Goal: Task Accomplishment & Management: Complete application form

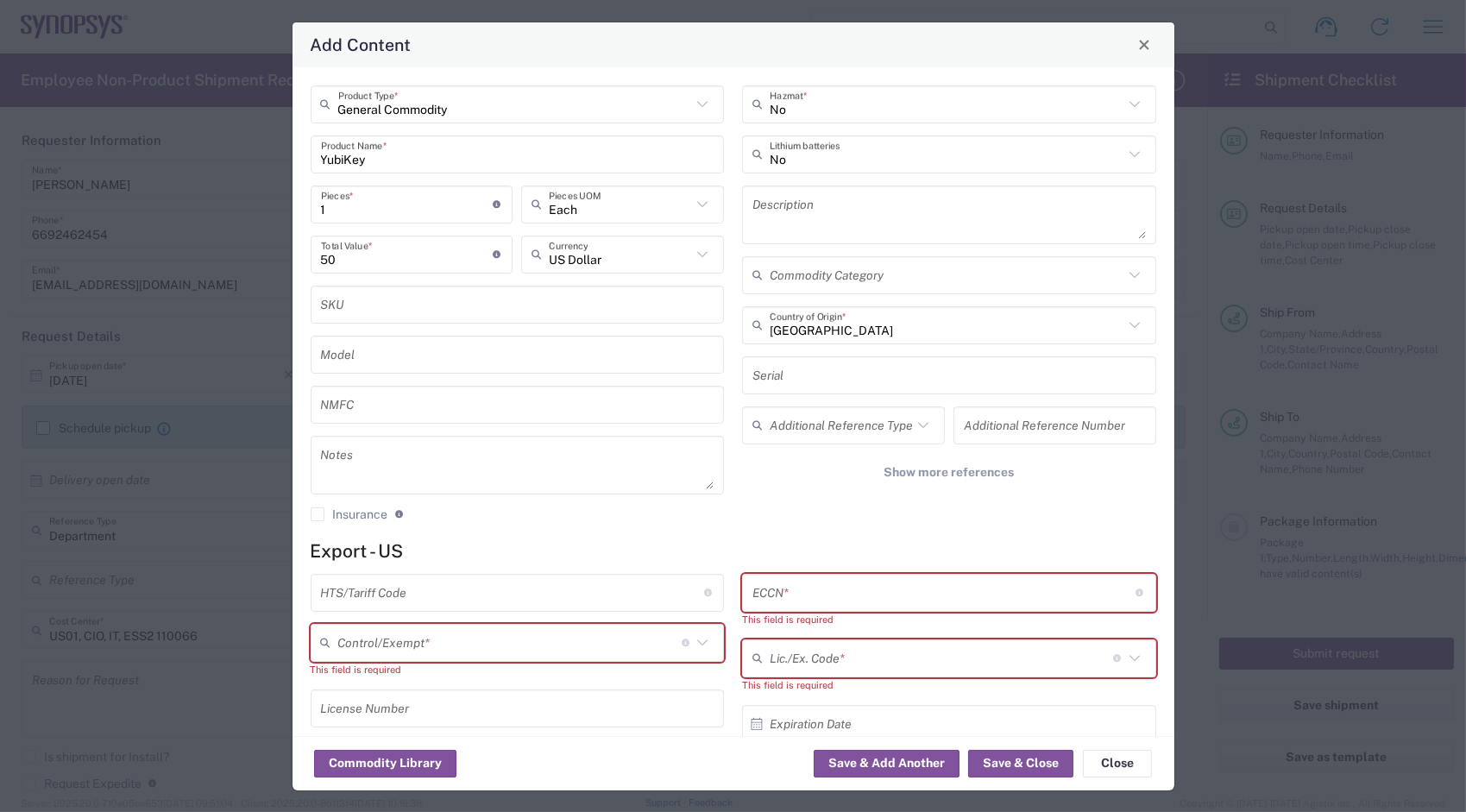
scroll to position [159, 0]
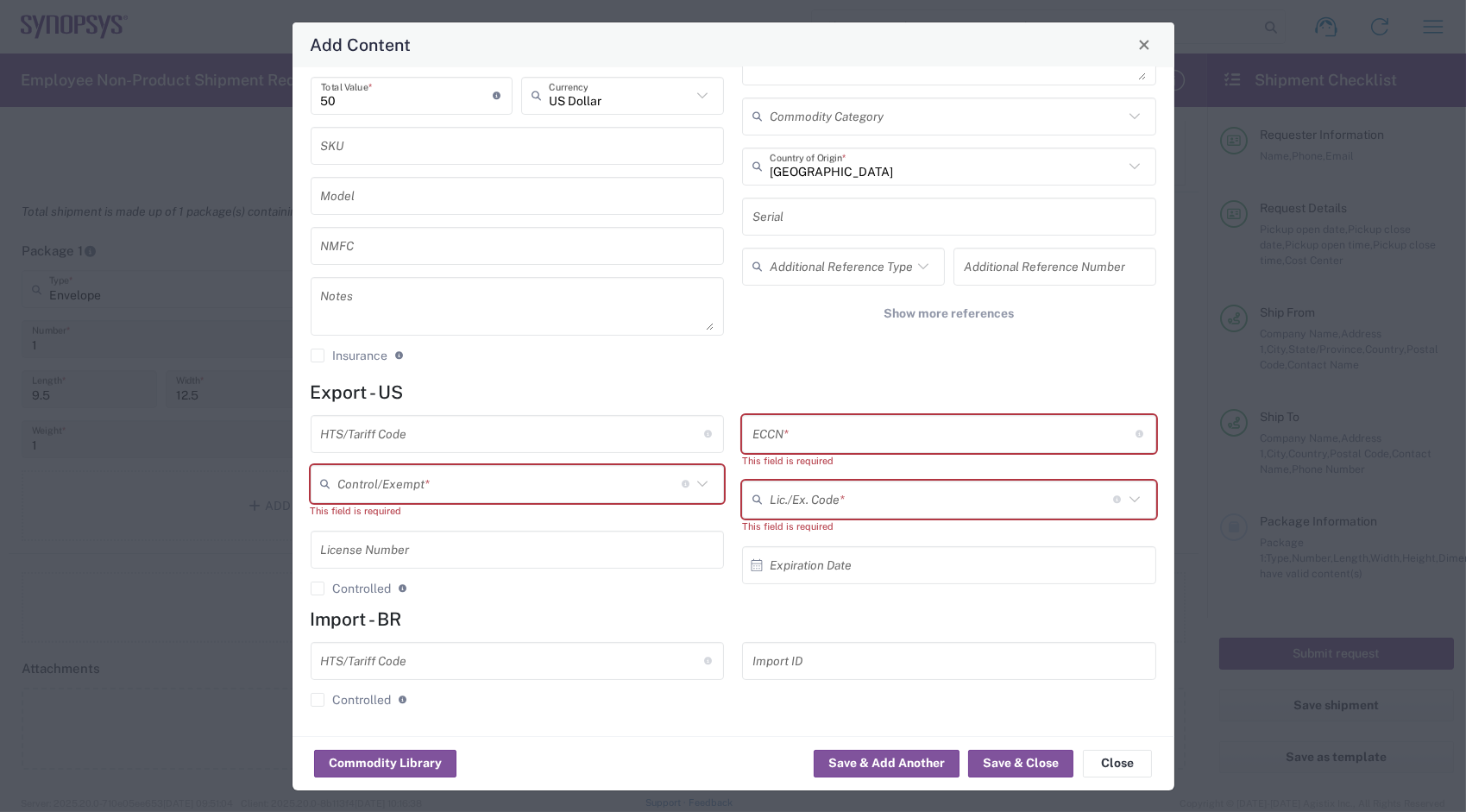
click at [693, 489] on icon at bounding box center [702, 484] width 22 height 22
click at [950, 492] on input "text" at bounding box center [942, 498] width 344 height 30
type input "m"
type input "0"
type input "9"
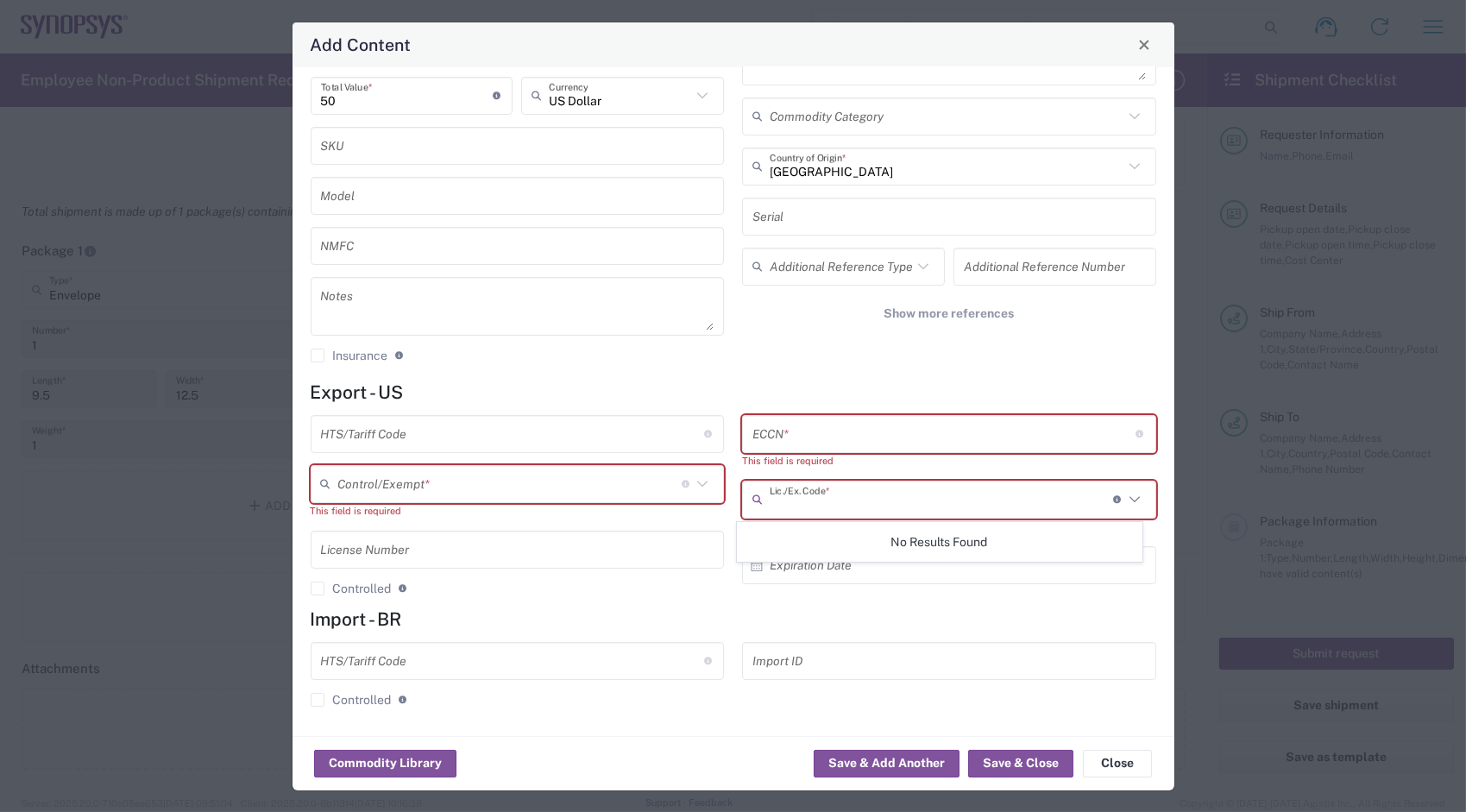
type input "8"
type input "7"
type input "1"
click at [1077, 350] on div "No Hazmat * No Lithium batteries Description Commodity Category [GEOGRAPHIC_DAT…" at bounding box center [949, 151] width 433 height 449
click at [1145, 46] on span "Close" at bounding box center [1145, 45] width 12 height 12
